Goal: Check status: Check status

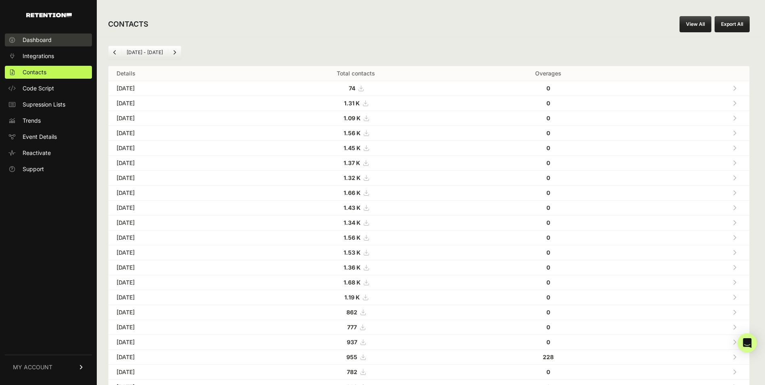
click at [63, 39] on link "Dashboard" at bounding box center [48, 39] width 87 height 13
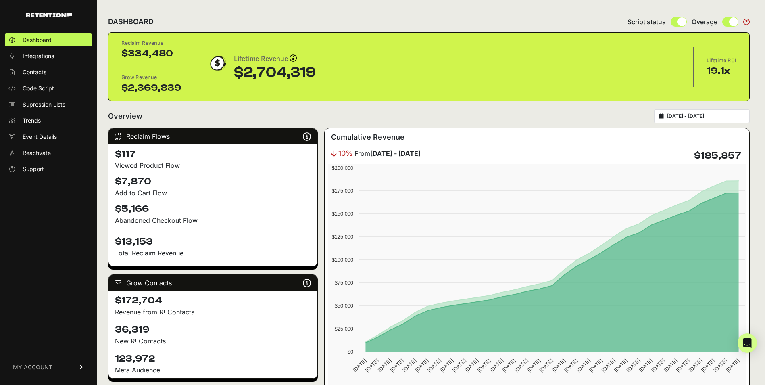
click at [710, 112] on div "[DATE] - [DATE]" at bounding box center [702, 116] width 96 height 14
type input "[DATE]"
click at [711, 116] on input "[DATE] - [DATE]" at bounding box center [705, 116] width 77 height 6
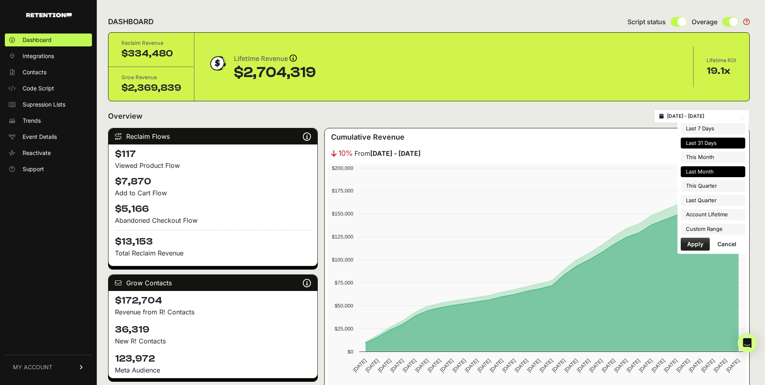
type input "[DATE]"
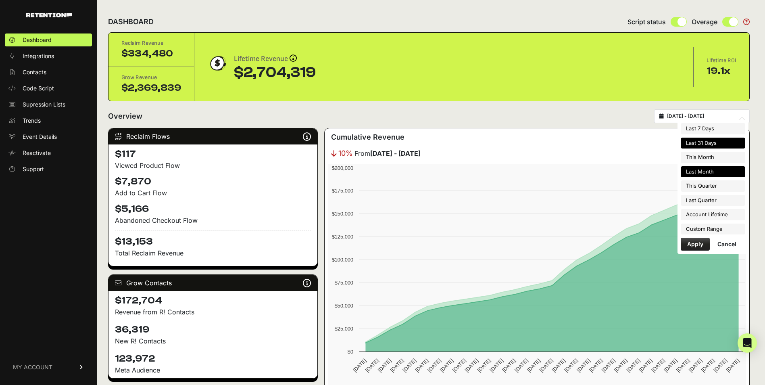
type input "[DATE]"
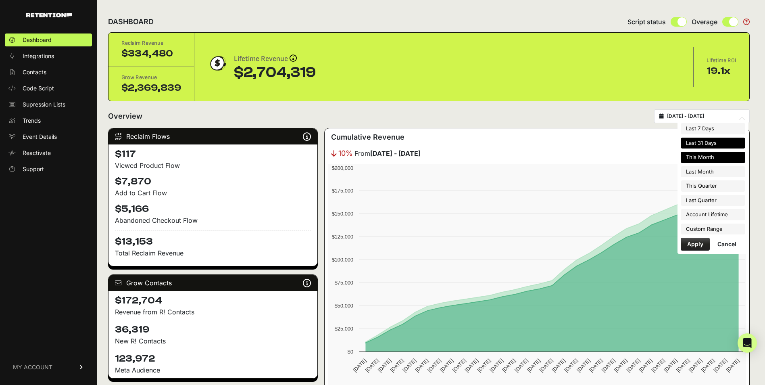
type input "[DATE]"
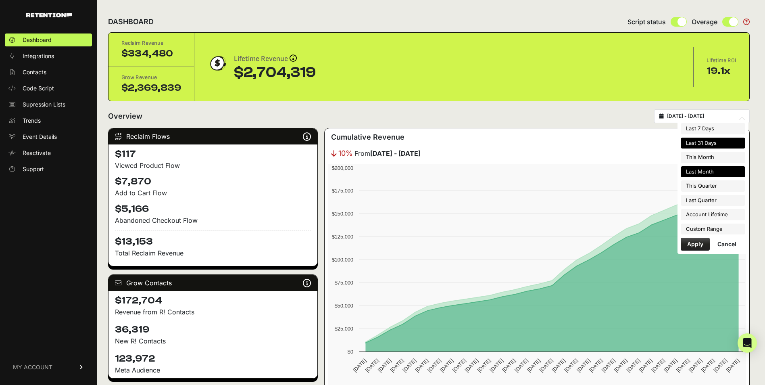
type input "[DATE]"
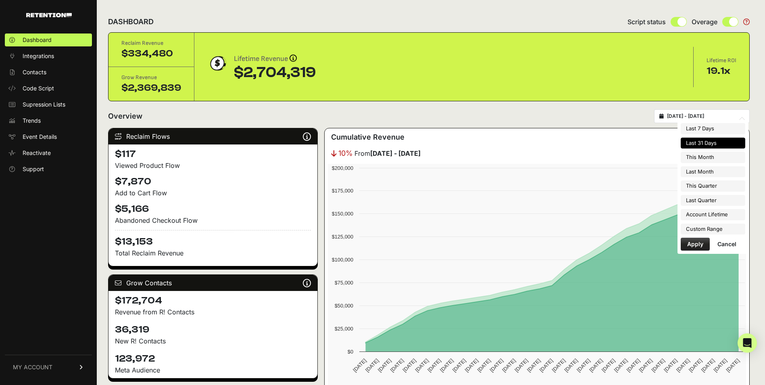
type input "[DATE]"
click at [692, 225] on li "Custom Range" at bounding box center [712, 228] width 64 height 11
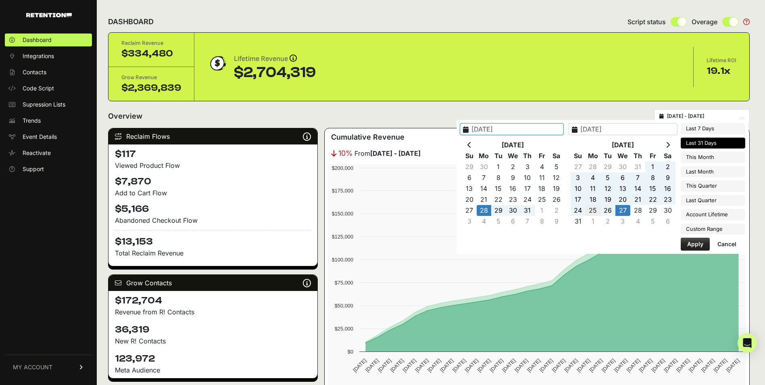
type input "[DATE]"
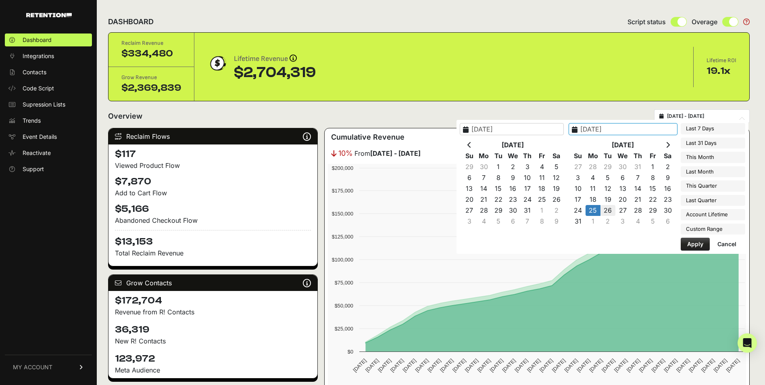
type input "[DATE]"
click at [698, 245] on button "Apply" at bounding box center [694, 243] width 29 height 13
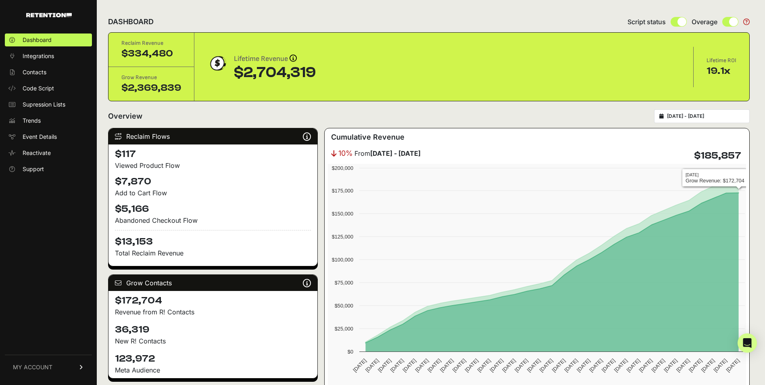
type input "[DATE] - [DATE]"
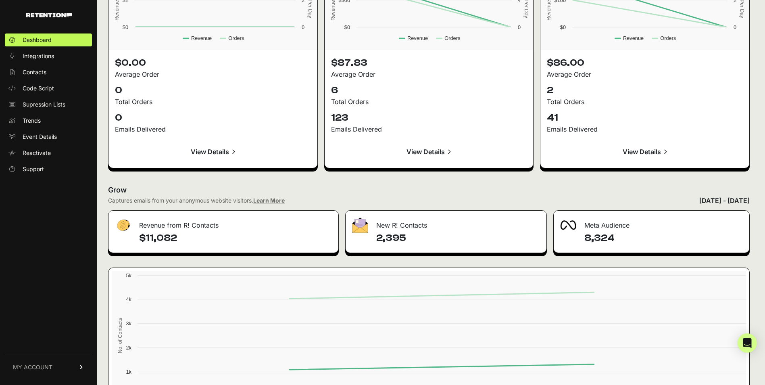
scroll to position [869, 0]
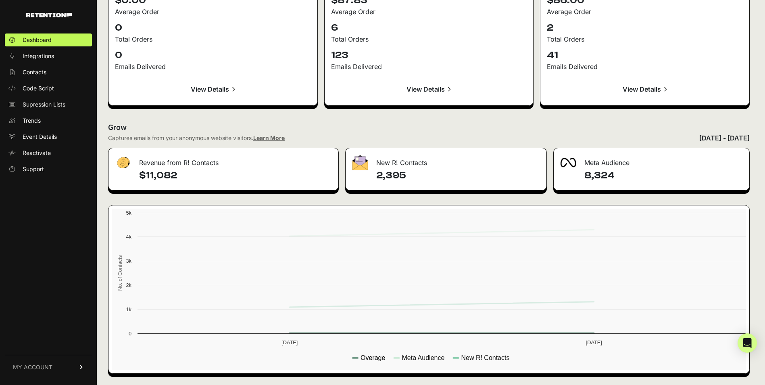
click at [379, 357] on text "Overage" at bounding box center [372, 357] width 25 height 7
click at [433, 357] on text "Meta Audience" at bounding box center [422, 357] width 43 height 7
